Goal: Information Seeking & Learning: Learn about a topic

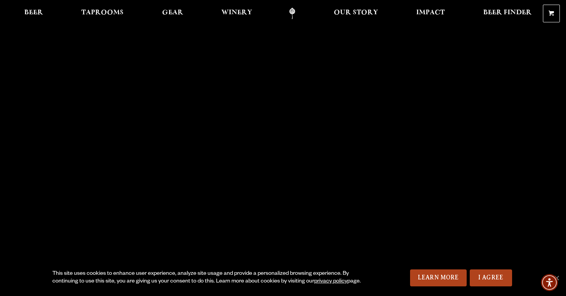
scroll to position [23, 0]
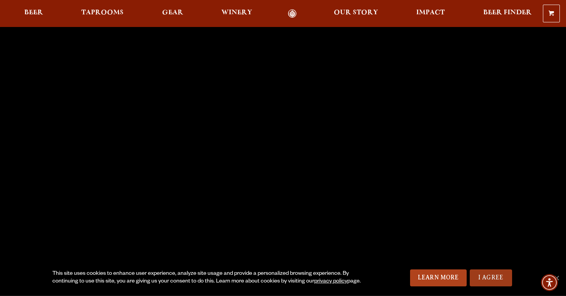
click at [499, 280] on link "I Agree" at bounding box center [491, 277] width 42 height 17
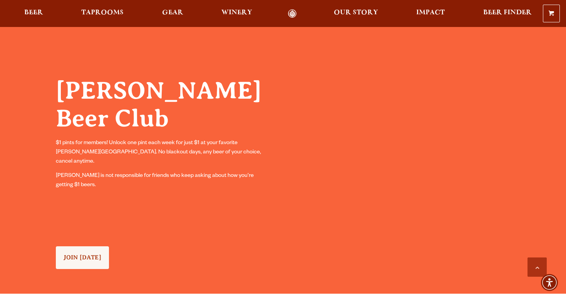
scroll to position [620, 0]
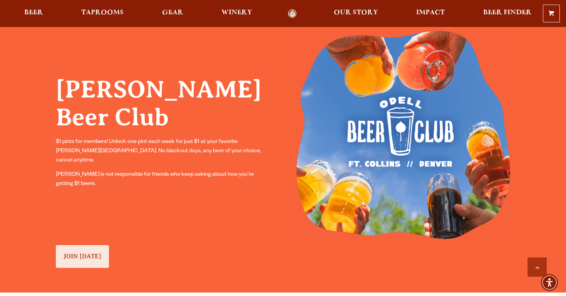
click at [81, 249] on link "JOIN [DATE]" at bounding box center [82, 256] width 53 height 23
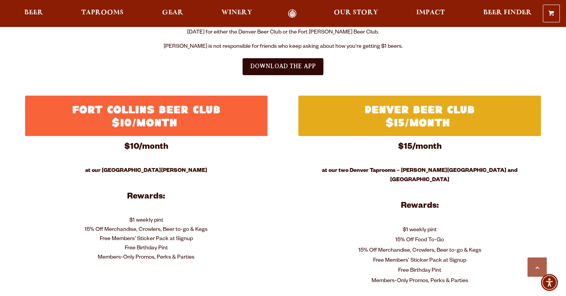
scroll to position [289, 0]
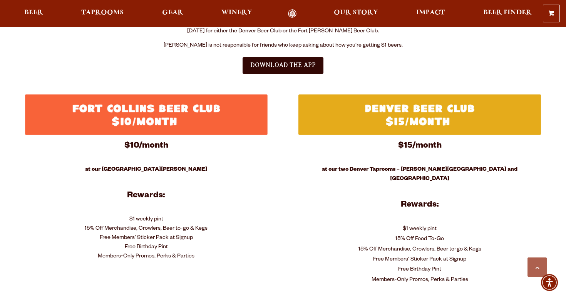
drag, startPoint x: 344, startPoint y: 170, endPoint x: 469, endPoint y: 193, distance: 126.7
click at [469, 193] on div "$15/month at our two Denver Taprooms – [PERSON_NAME] Lake and Five Points Rewar…" at bounding box center [419, 212] width 243 height 146
click at [394, 166] on p "at our two Denver Taprooms – [PERSON_NAME][GEOGRAPHIC_DATA] and [GEOGRAPHIC_DAT…" at bounding box center [419, 174] width 243 height 18
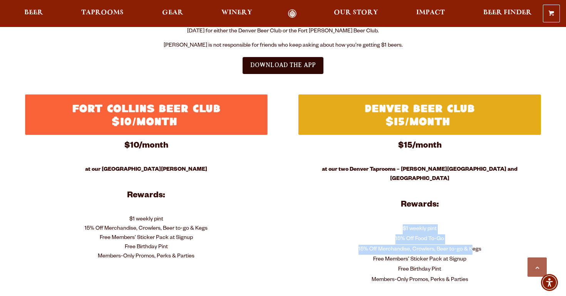
drag, startPoint x: 404, startPoint y: 218, endPoint x: 470, endPoint y: 244, distance: 71.2
click at [471, 244] on div "$15/month at our two Denver Taprooms – [PERSON_NAME] Lake and Five Points Rewar…" at bounding box center [419, 212] width 243 height 146
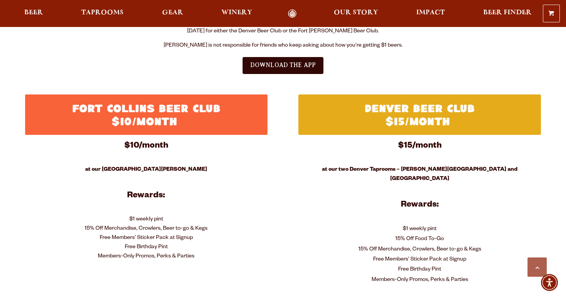
click at [481, 265] on div "Free Birthday Pint" at bounding box center [419, 270] width 243 height 10
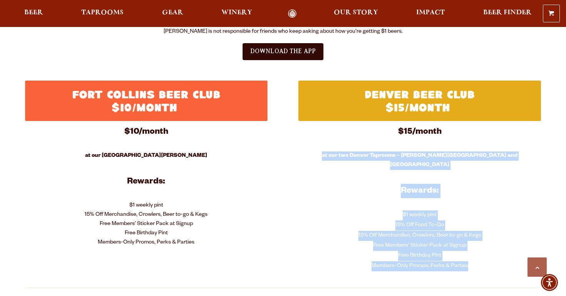
drag, startPoint x: 467, startPoint y: 256, endPoint x: 354, endPoint y: 143, distance: 160.1
click at [354, 143] on div "$15/month at our two Denver Taprooms – [PERSON_NAME] Lake and Five Points Rewar…" at bounding box center [419, 198] width 243 height 146
click at [347, 210] on div "$1 weekly pint 15% Off Food To-Go" at bounding box center [419, 220] width 243 height 20
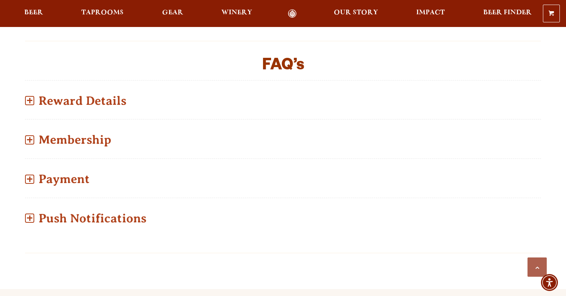
scroll to position [562, 0]
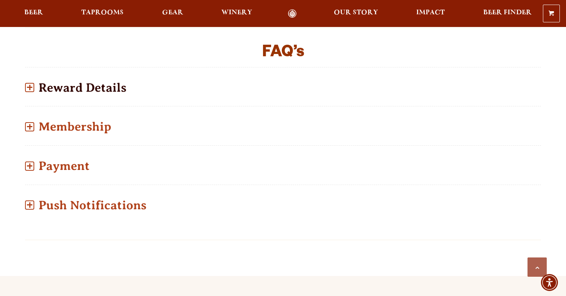
click at [94, 75] on p "Reward Details" at bounding box center [283, 87] width 516 height 27
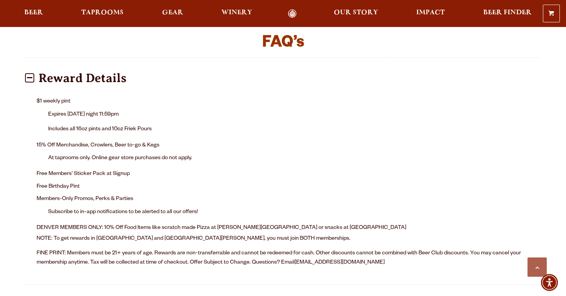
scroll to position [574, 0]
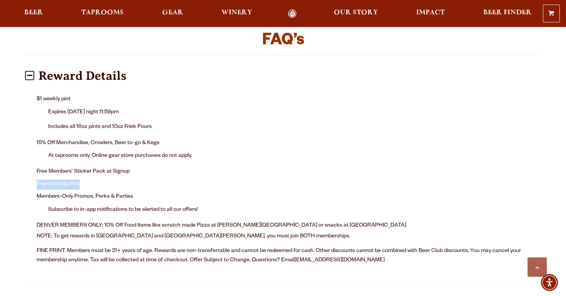
drag, startPoint x: 34, startPoint y: 173, endPoint x: 89, endPoint y: 173, distance: 55.1
click at [89, 173] on div "$1 weekly pint Expires [DATE] night 11:59pm Includes all 16oz pints and 10oz Fr…" at bounding box center [283, 182] width 516 height 186
click at [89, 178] on li "Free Birthday Pint" at bounding box center [283, 184] width 493 height 12
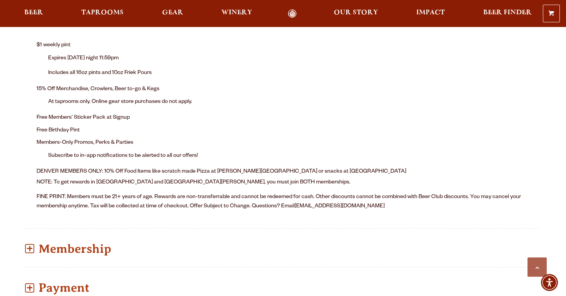
scroll to position [647, 0]
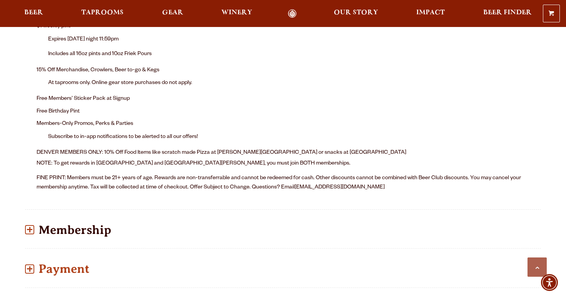
click at [85, 224] on p "Membership" at bounding box center [283, 229] width 516 height 27
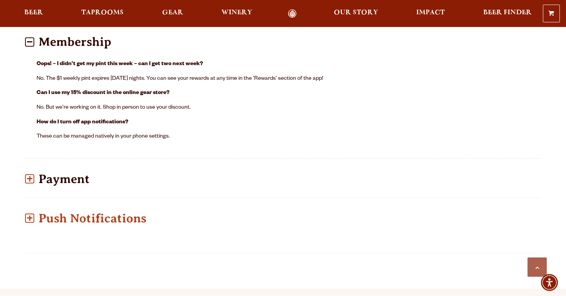
scroll to position [633, 0]
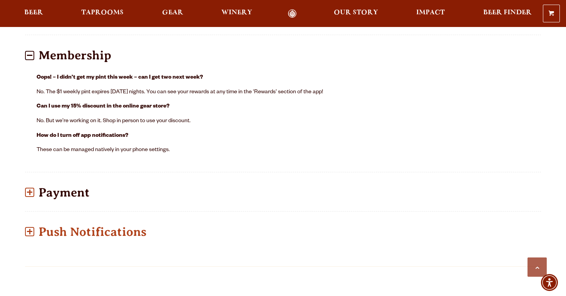
click at [83, 181] on p "Payment" at bounding box center [283, 192] width 516 height 27
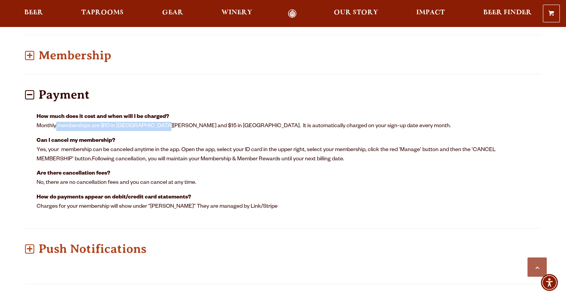
drag, startPoint x: 54, startPoint y: 114, endPoint x: 152, endPoint y: 119, distance: 98.3
click at [152, 119] on p "How much does it cost and when will I be charged? Monthly memberships are $10 i…" at bounding box center [283, 121] width 493 height 18
drag, startPoint x: 258, startPoint y: 114, endPoint x: 347, endPoint y: 114, distance: 89.3
click at [347, 115] on p "How much does it cost and when will I be charged? Monthly memberships are $10 i…" at bounding box center [283, 121] width 493 height 18
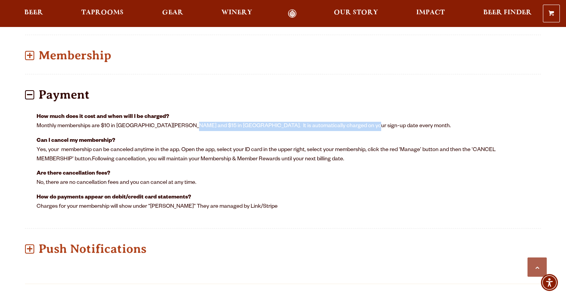
drag, startPoint x: 340, startPoint y: 114, endPoint x: 169, endPoint y: 114, distance: 171.0
click at [169, 114] on p "How much does it cost and when will I be charged? Monthly memberships are $10 i…" at bounding box center [283, 121] width 493 height 18
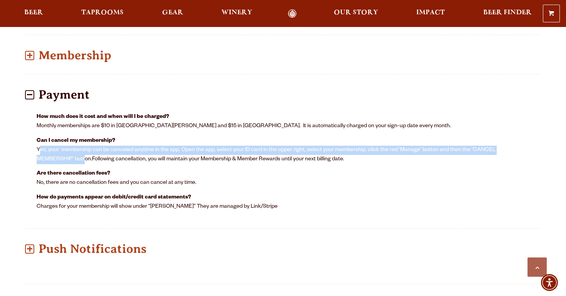
drag, startPoint x: 38, startPoint y: 140, endPoint x: 82, endPoint y: 146, distance: 45.0
click at [82, 146] on p "Can I cancel my membership? Yes, your membership can be canceled anytime in the…" at bounding box center [283, 150] width 493 height 28
click at [101, 237] on p "Push Notifications" at bounding box center [283, 248] width 516 height 27
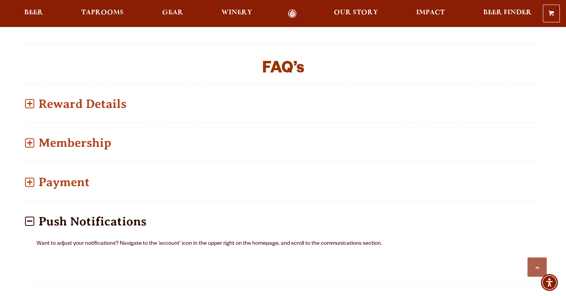
scroll to position [561, 0]
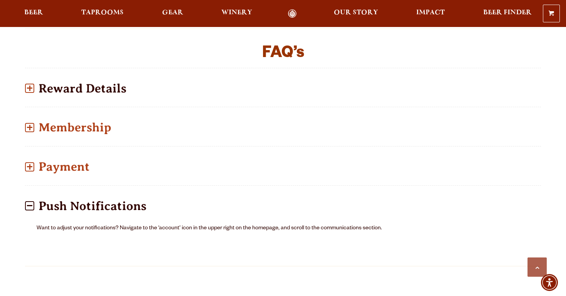
click at [125, 81] on p "Reward Details" at bounding box center [283, 88] width 516 height 27
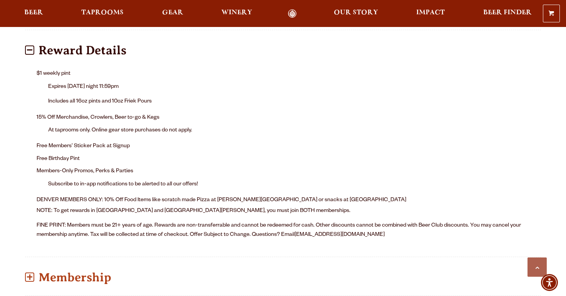
scroll to position [608, 0]
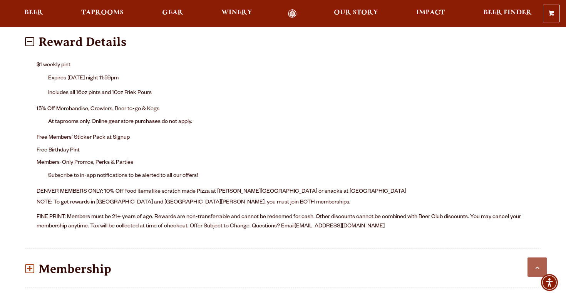
click at [111, 255] on p "Membership" at bounding box center [283, 268] width 516 height 27
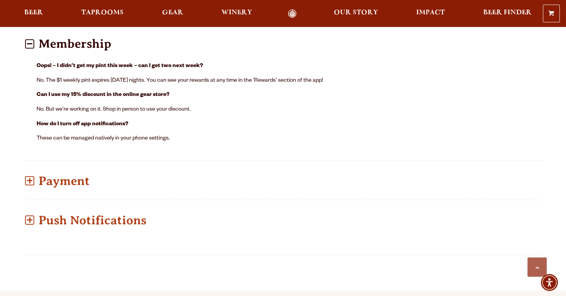
scroll to position [661, 0]
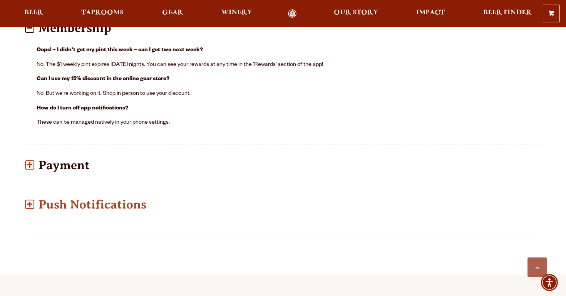
click at [77, 159] on p "Payment" at bounding box center [283, 164] width 516 height 27
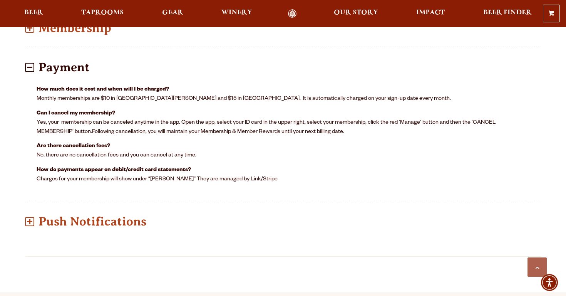
click at [80, 142] on p "Are there cancellation fees? No, there are no cancellation fees and you can can…" at bounding box center [283, 151] width 493 height 18
click at [139, 213] on p "Push Notifications" at bounding box center [283, 221] width 516 height 27
